Goal: Information Seeking & Learning: Learn about a topic

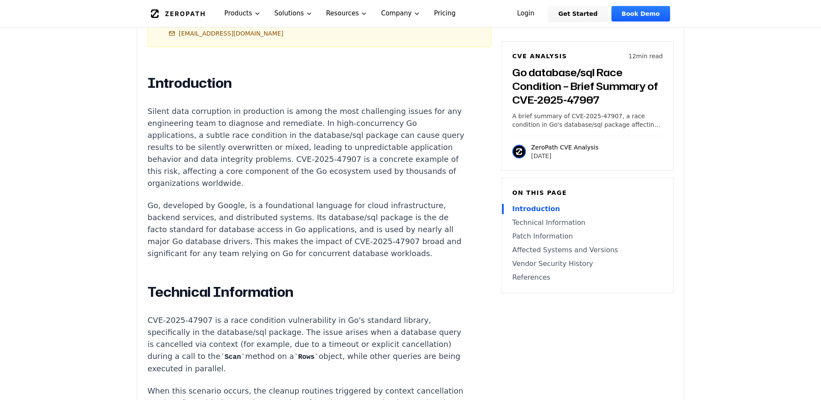
scroll to position [485, 0]
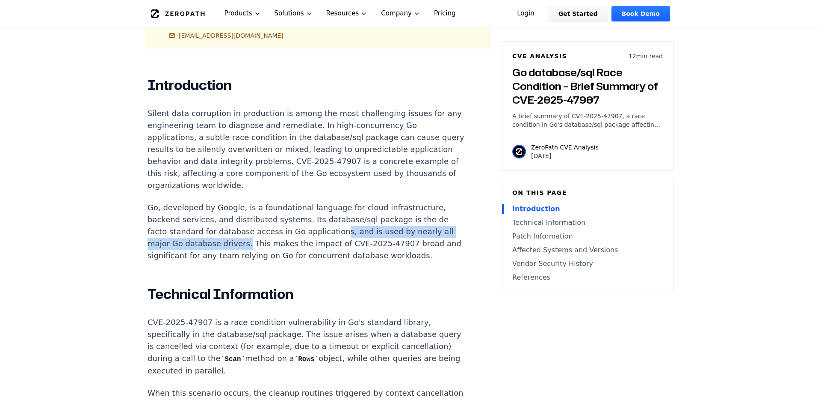
drag, startPoint x: 265, startPoint y: 219, endPoint x: 452, endPoint y: 220, distance: 187.0
click at [452, 220] on p "Go, developed by Google, is a foundational language for cloud infrastructure, b…" at bounding box center [307, 231] width 318 height 60
click at [239, 230] on p "Go, developed by Google, is a foundational language for cloud infrastructure, b…" at bounding box center [307, 231] width 318 height 60
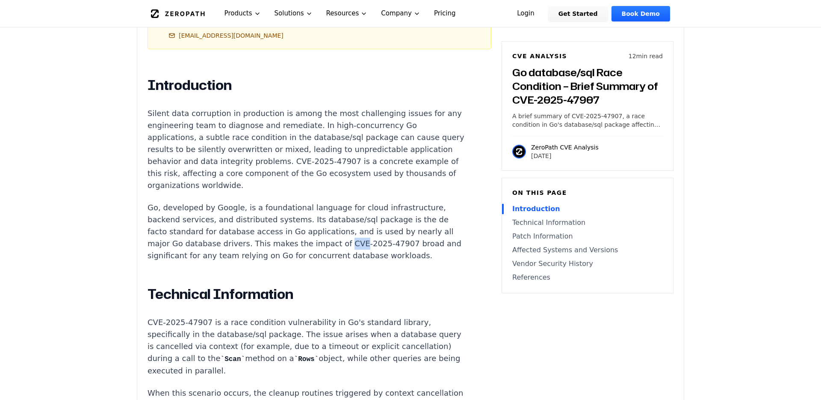
click at [239, 230] on p "Go, developed by Google, is a foundational language for cloud infrastructure, b…" at bounding box center [307, 231] width 318 height 60
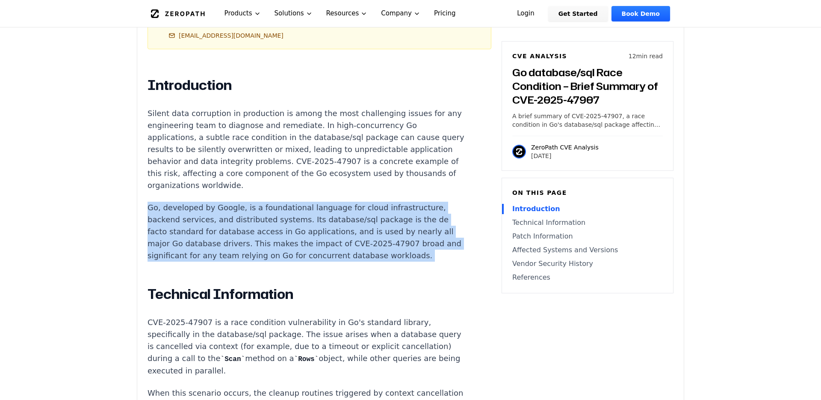
click at [239, 230] on p "Go, developed by Google, is a foundational language for cloud infrastructure, b…" at bounding box center [307, 231] width 318 height 60
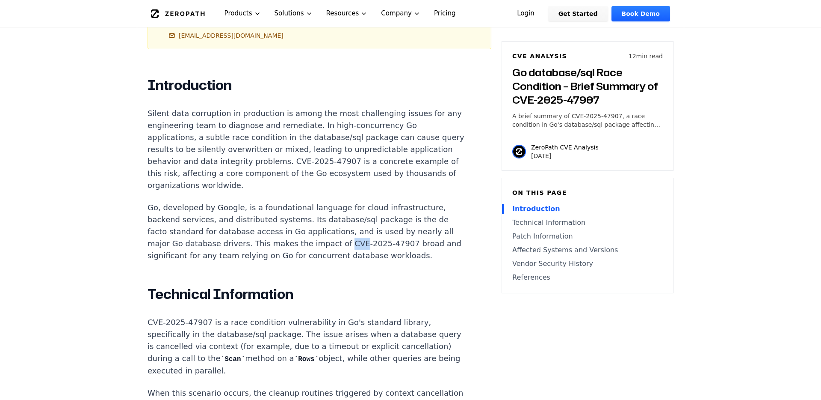
click at [239, 230] on p "Go, developed by Google, is a foundational language for cloud infrastructure, b…" at bounding box center [307, 231] width 318 height 60
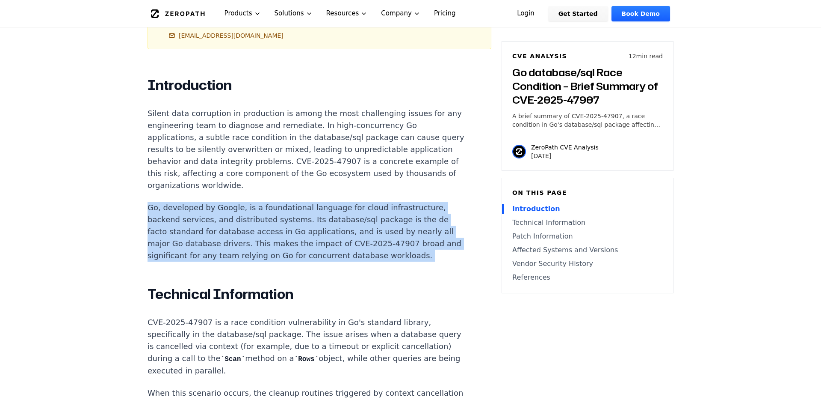
click at [239, 230] on p "Go, developed by Google, is a foundational language for cloud infrastructure, b…" at bounding box center [307, 231] width 318 height 60
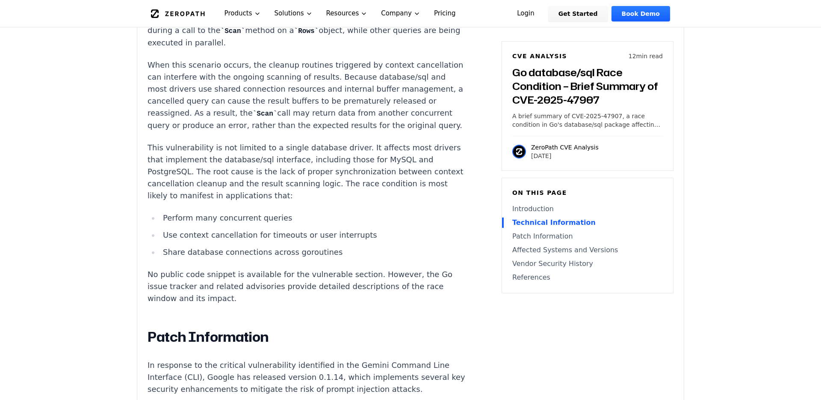
scroll to position [818, 0]
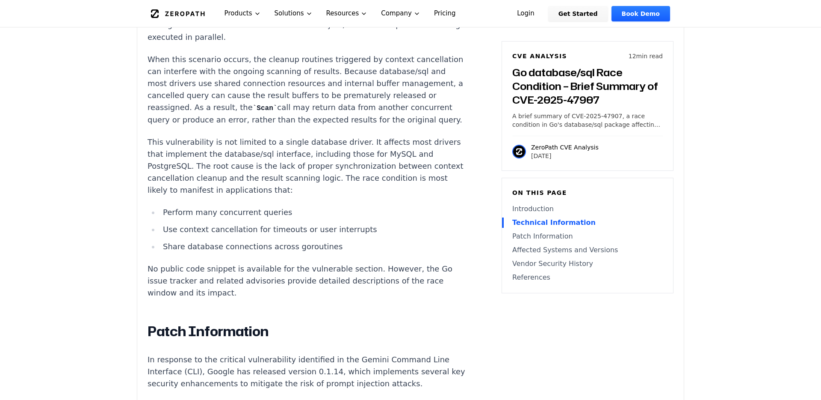
click at [276, 136] on p "This vulnerability is not limited to a single database driver. It affects most …" at bounding box center [307, 166] width 318 height 60
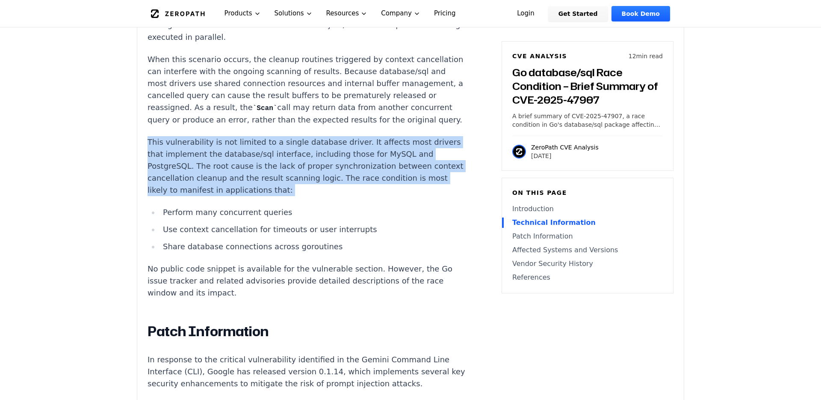
click at [276, 136] on p "This vulnerability is not limited to a single database driver. It affects most …" at bounding box center [307, 166] width 318 height 60
click at [257, 136] on p "This vulnerability is not limited to a single database driver. It affects most …" at bounding box center [307, 166] width 318 height 60
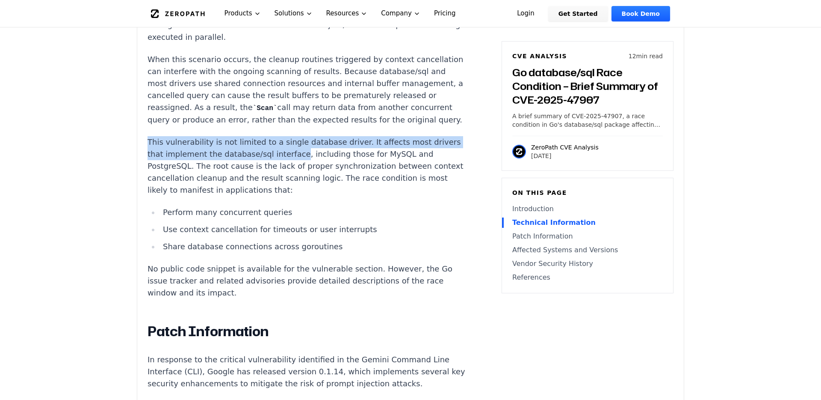
drag, startPoint x: 275, startPoint y: 129, endPoint x: 145, endPoint y: 116, distance: 130.8
copy p "This vulnerability is not limited to a single database driver. It affects most …"
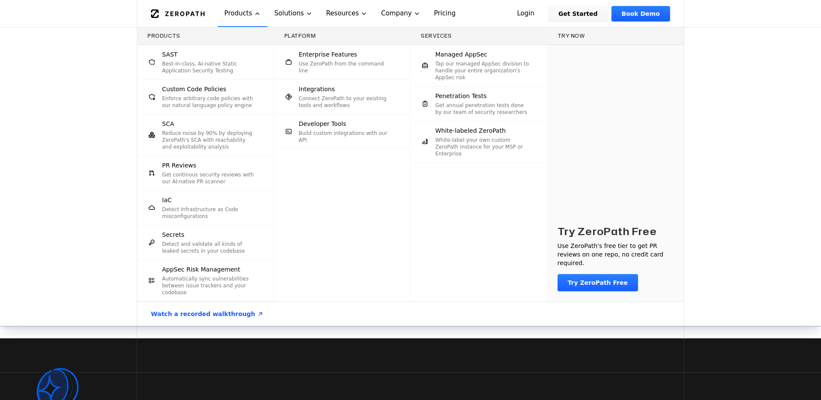
scroll to position [1979, 0]
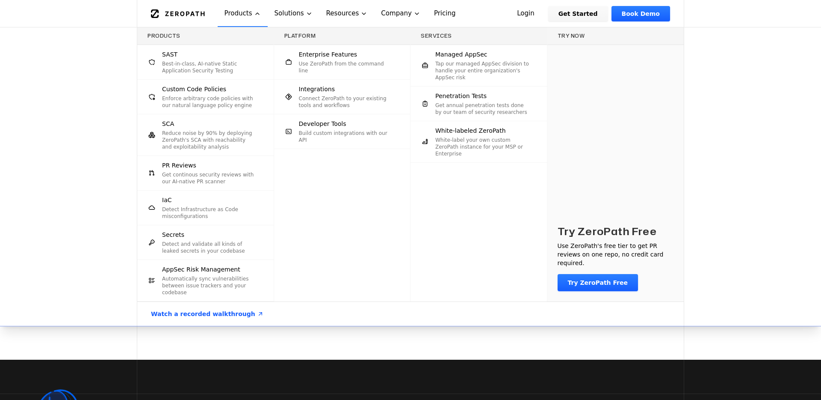
click at [120, 137] on div "Products SAST Best-in-class, AI-native Static Application Security Testing Cust…" at bounding box center [410, 176] width 821 height 298
click at [71, 109] on div "Products SAST Best-in-class, AI-native Static Application Security Testing Cust…" at bounding box center [410, 176] width 821 height 298
click at [724, 157] on div "Products SAST Best-in-class, AI-native Static Application Security Testing Cust…" at bounding box center [410, 176] width 821 height 298
